Goal: Task Accomplishment & Management: Manage account settings

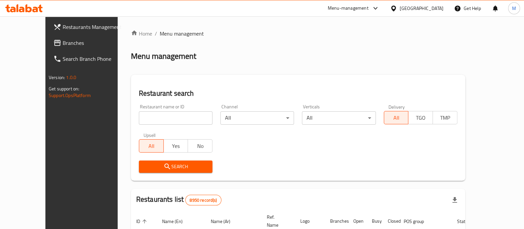
click at [165, 128] on div "Upsell All Yes No" at bounding box center [176, 142] width 82 height 28
click at [167, 125] on div "Restaurant name or ID Restaurant name or ID" at bounding box center [176, 114] width 82 height 28
click at [167, 120] on input "search" at bounding box center [176, 117] width 74 height 13
type input "m"
type input "blaban"
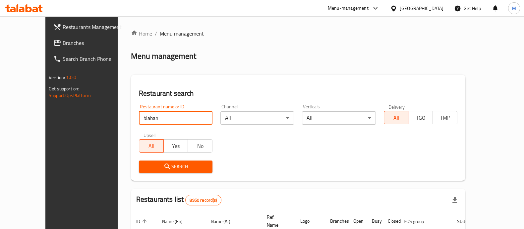
click button "Search" at bounding box center [176, 166] width 74 height 12
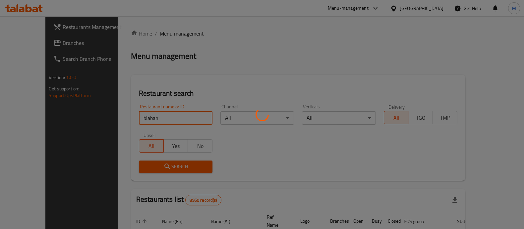
click button "Search" at bounding box center [176, 166] width 74 height 12
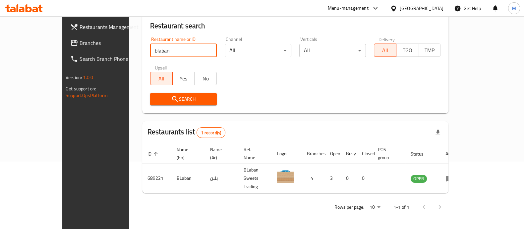
scroll to position [54, 0]
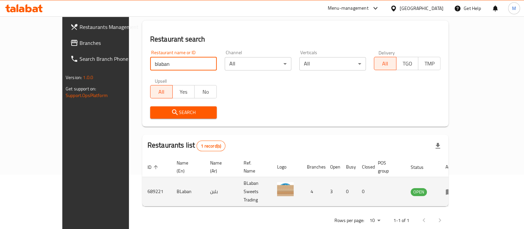
click at [454, 187] on icon "enhanced table" at bounding box center [450, 191] width 8 height 8
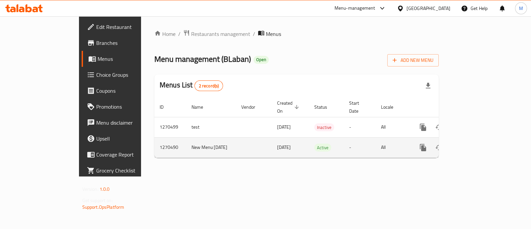
click at [475, 143] on icon "enhanced table" at bounding box center [471, 147] width 8 height 8
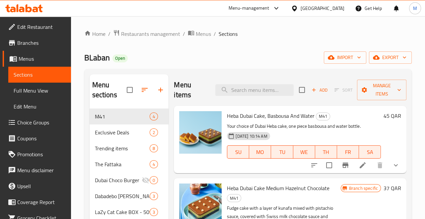
click at [236, 120] on div "Heba Dubai Cake, Basbousa And Water M41 Your choice of Dubai Heba cake, one pie…" at bounding box center [303, 139] width 159 height 62
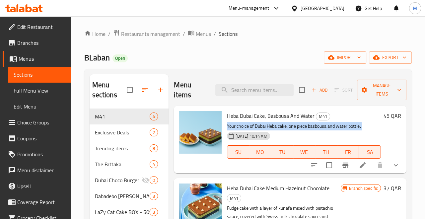
click at [236, 120] on div "Heba Dubai Cake, Basbousa And Water M41 Your choice of Dubai Heba cake, one pie…" at bounding box center [303, 139] width 159 height 62
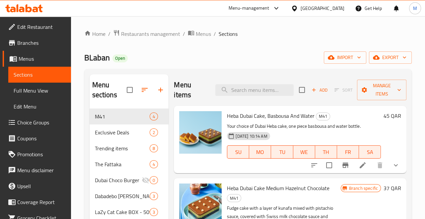
click at [242, 112] on span "Heba Dubai Cake, Basbousa And Water" at bounding box center [271, 116] width 88 height 10
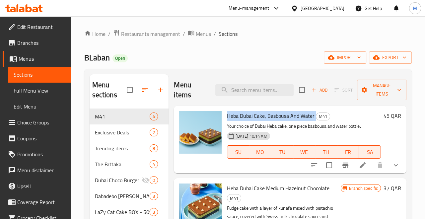
click at [242, 112] on span "Heba Dubai Cake, Basbousa And Water" at bounding box center [271, 116] width 88 height 10
click at [156, 35] on span "Restaurants management" at bounding box center [150, 34] width 59 height 8
